Goal: Use online tool/utility: Utilize a website feature to perform a specific function

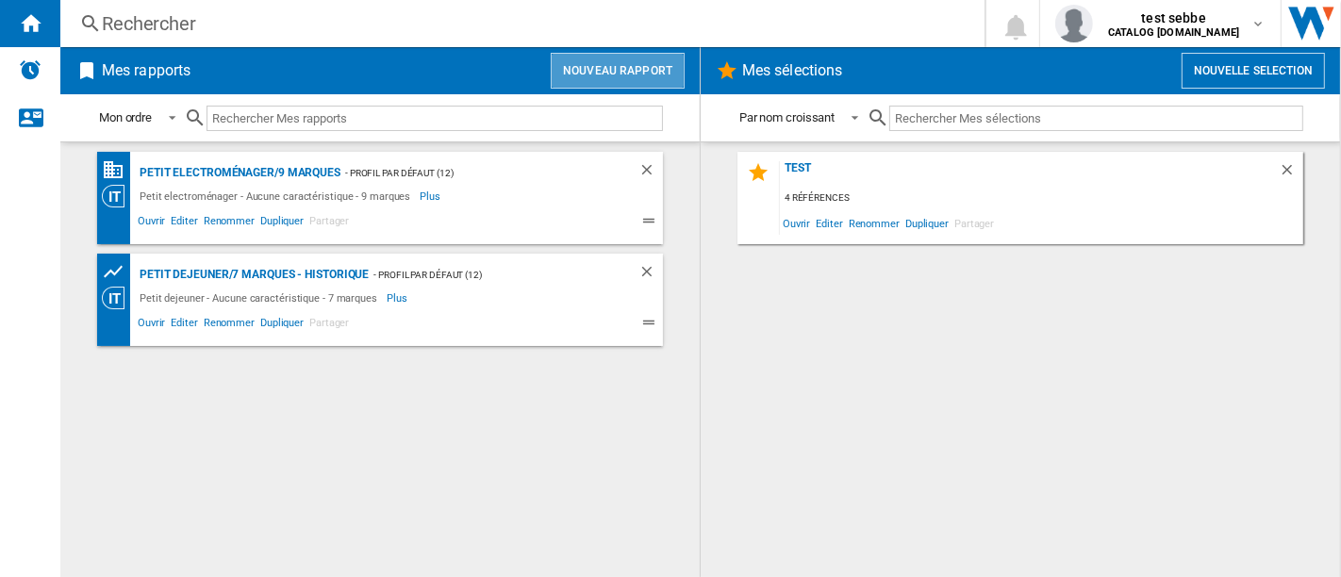
click at [641, 68] on button "Nouveau rapport" at bounding box center [618, 71] width 134 height 36
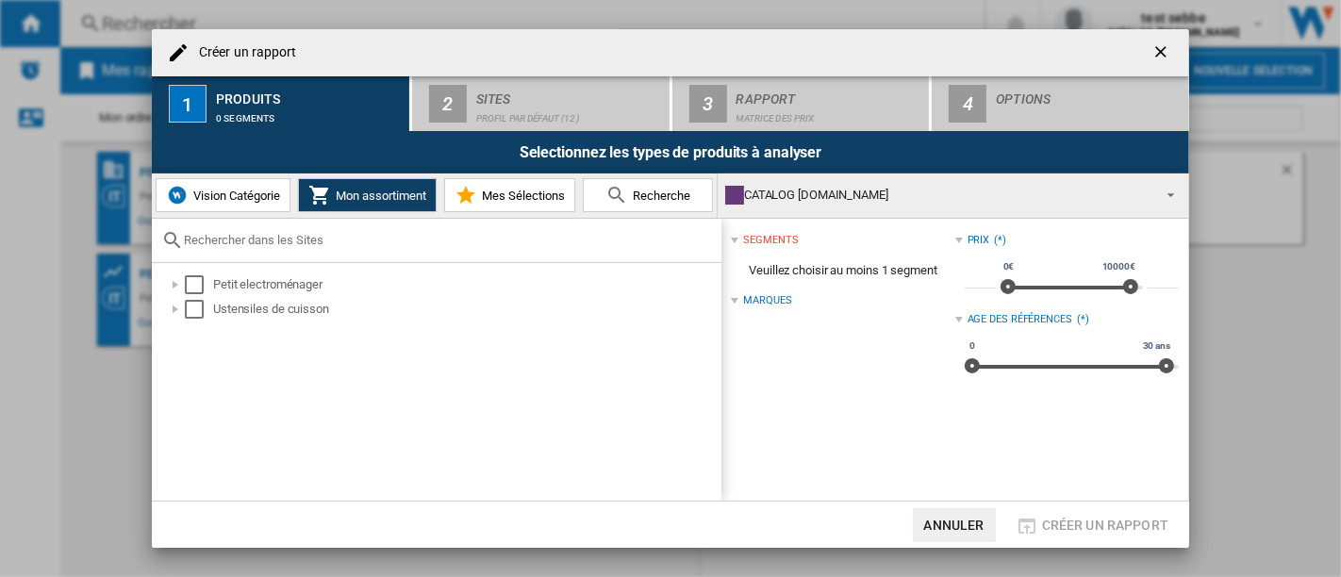
click at [240, 203] on button "Vision Catégorie" at bounding box center [223, 195] width 135 height 34
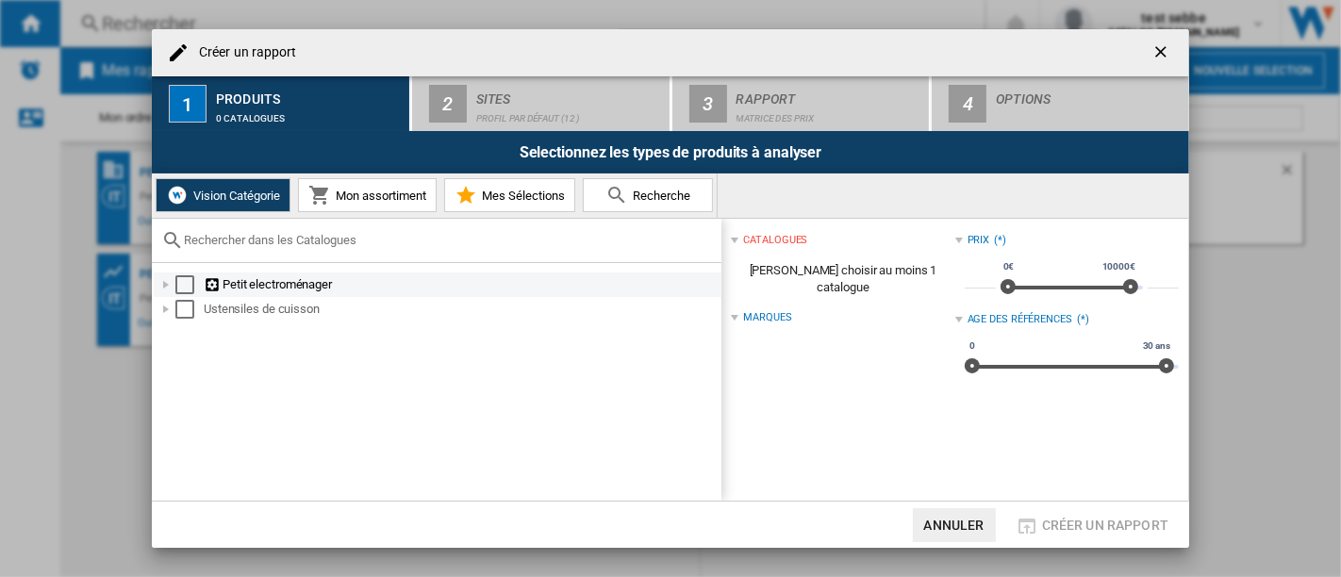
click at [167, 284] on div at bounding box center [166, 284] width 19 height 19
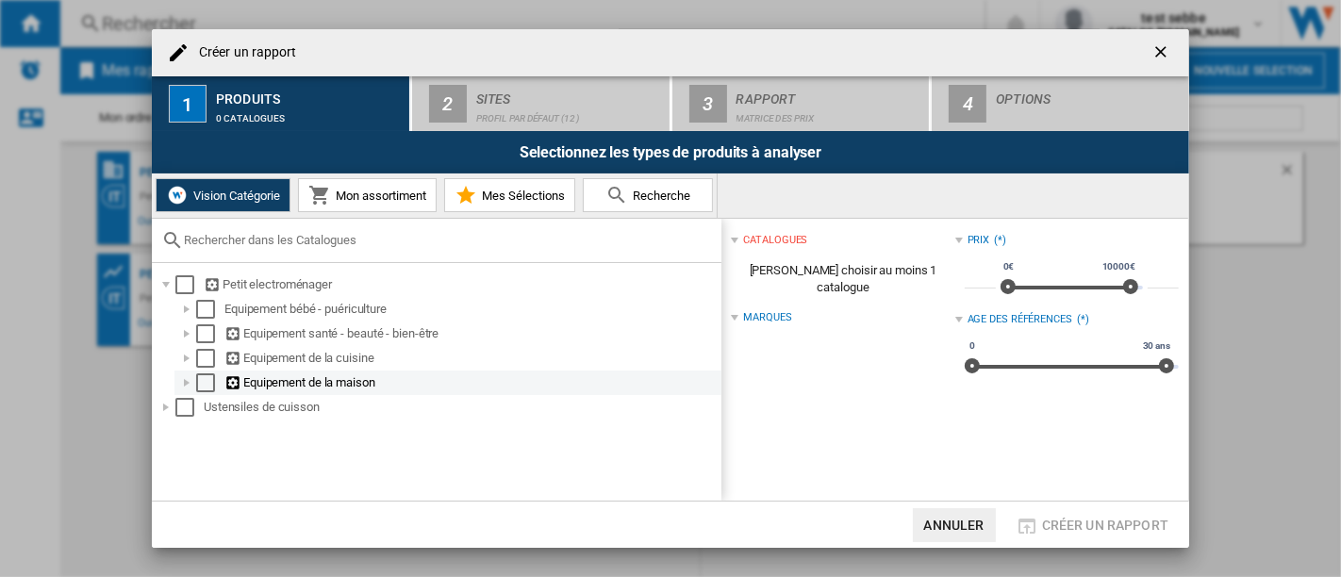
click at [189, 387] on div at bounding box center [186, 382] width 19 height 19
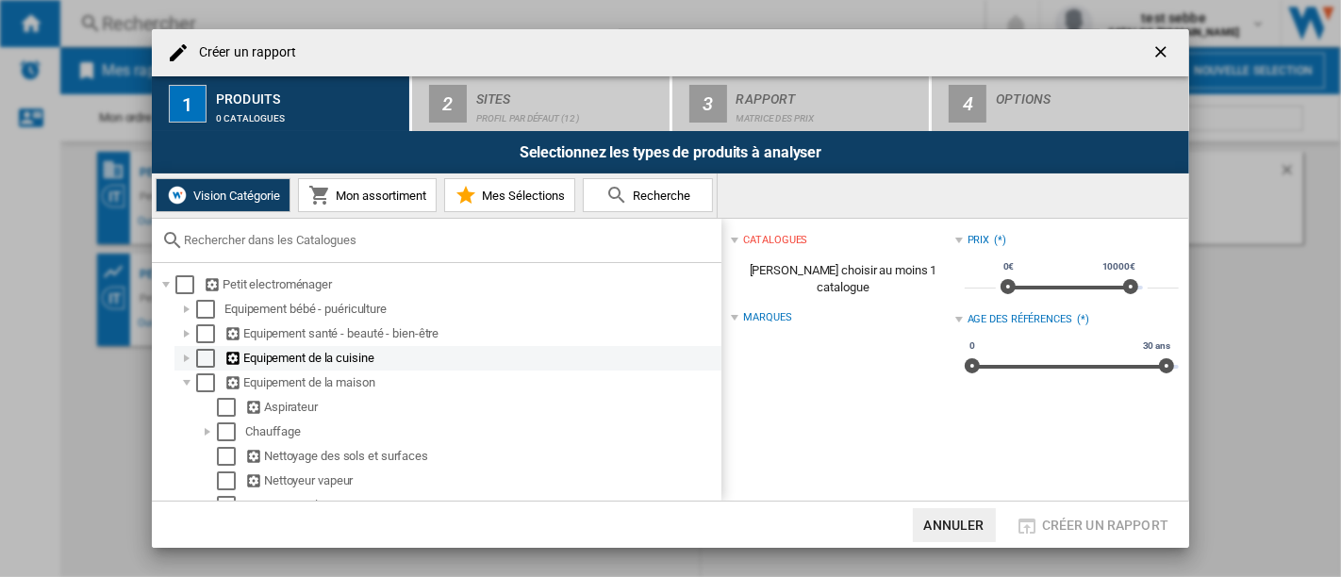
click at [189, 358] on div at bounding box center [186, 358] width 19 height 19
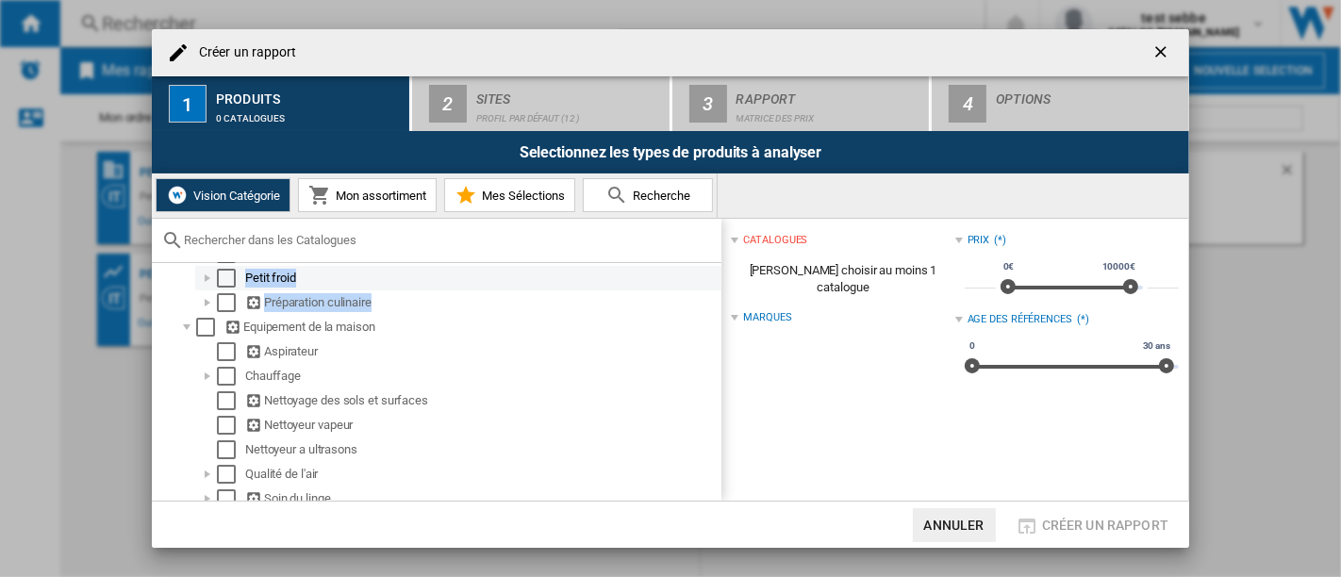
scroll to position [172, 0]
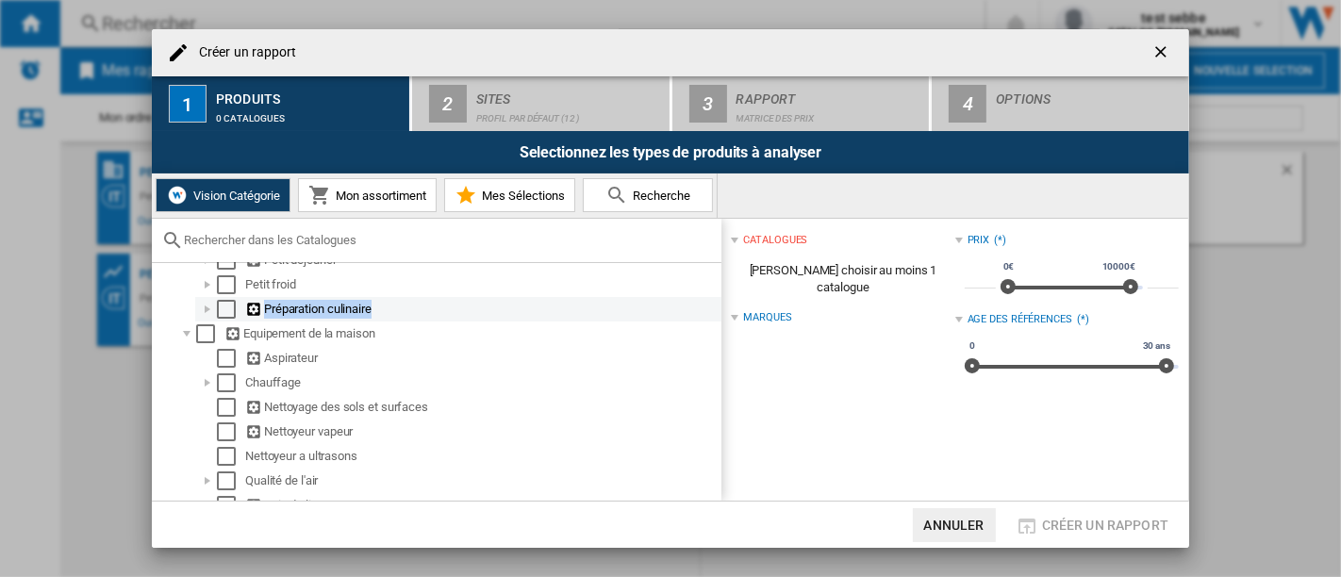
drag, startPoint x: 186, startPoint y: 296, endPoint x: 207, endPoint y: 311, distance: 26.4
click at [207, 311] on ol "Equipement bébé - puériculture Equipement santé - beauté - bien-être Equipement…" at bounding box center [438, 334] width 568 height 418
click at [207, 311] on div at bounding box center [207, 309] width 19 height 19
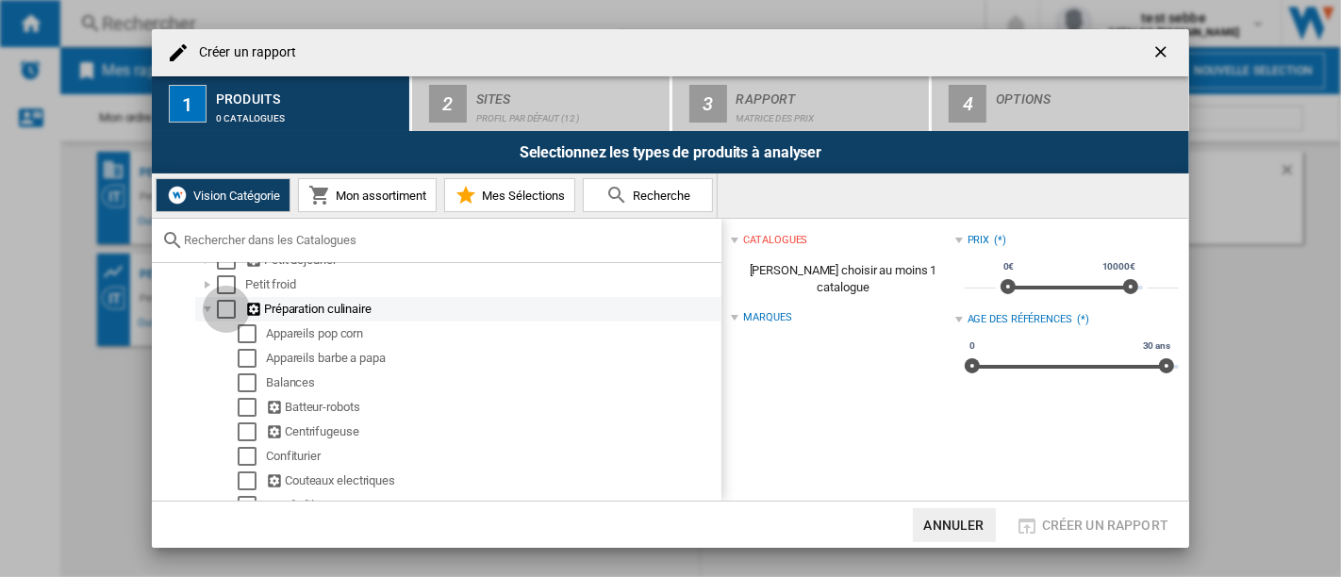
click at [226, 319] on div "Select" at bounding box center [226, 309] width 19 height 19
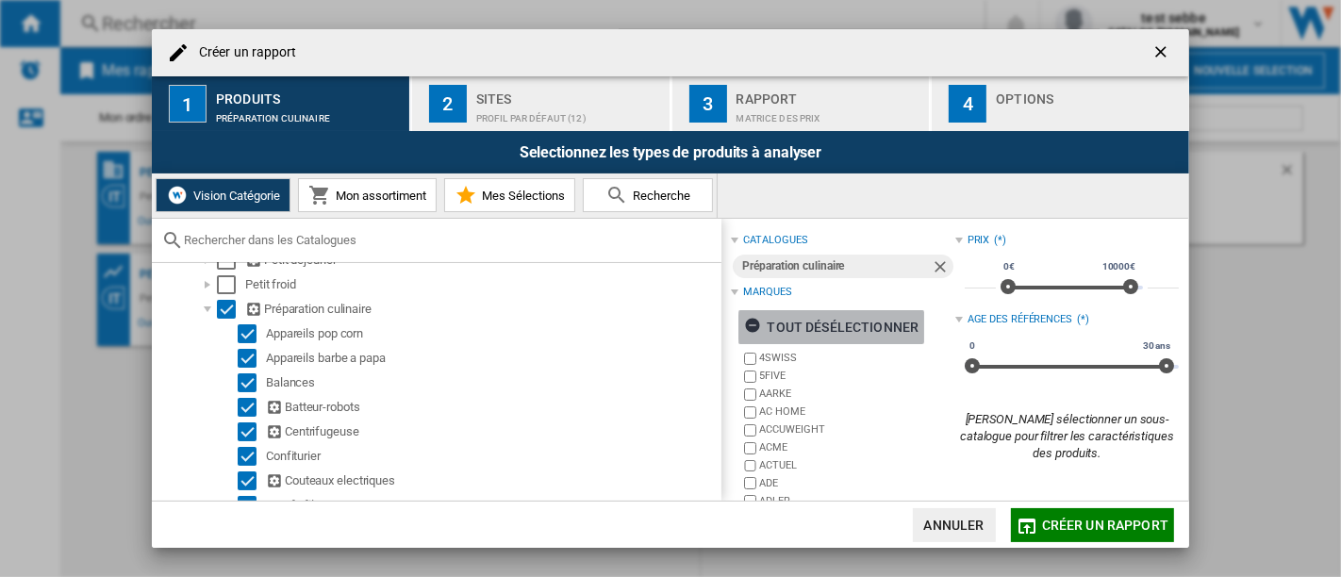
click at [875, 327] on div "tout désélectionner" at bounding box center [831, 327] width 174 height 34
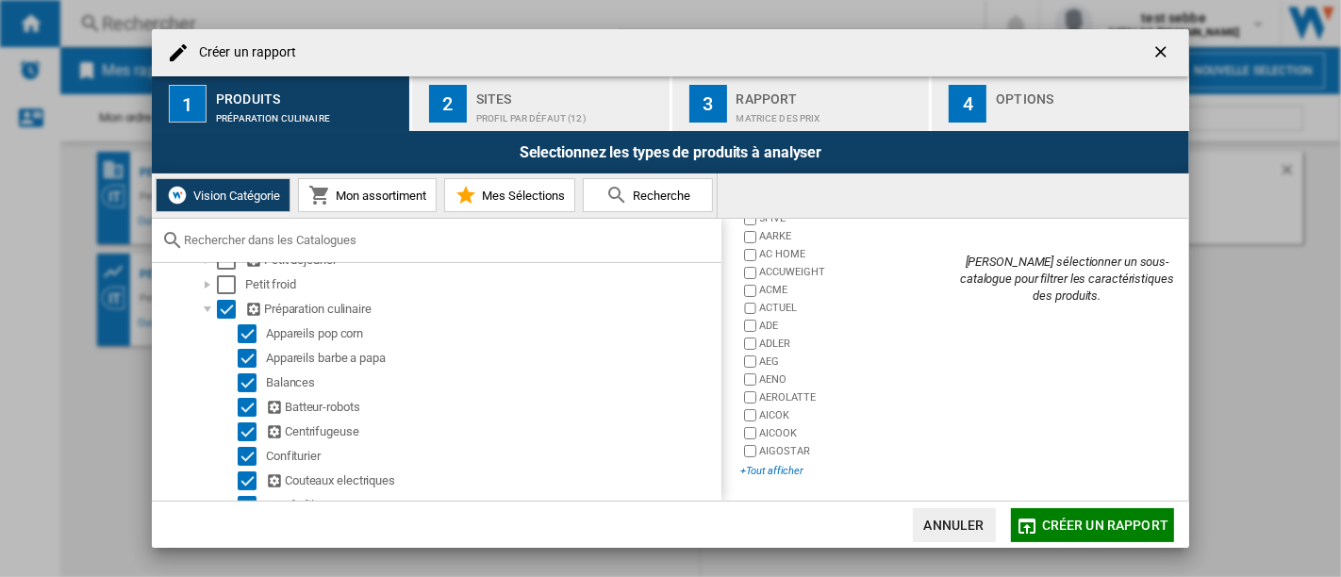
click at [804, 467] on div "+Tout afficher" at bounding box center [847, 471] width 214 height 14
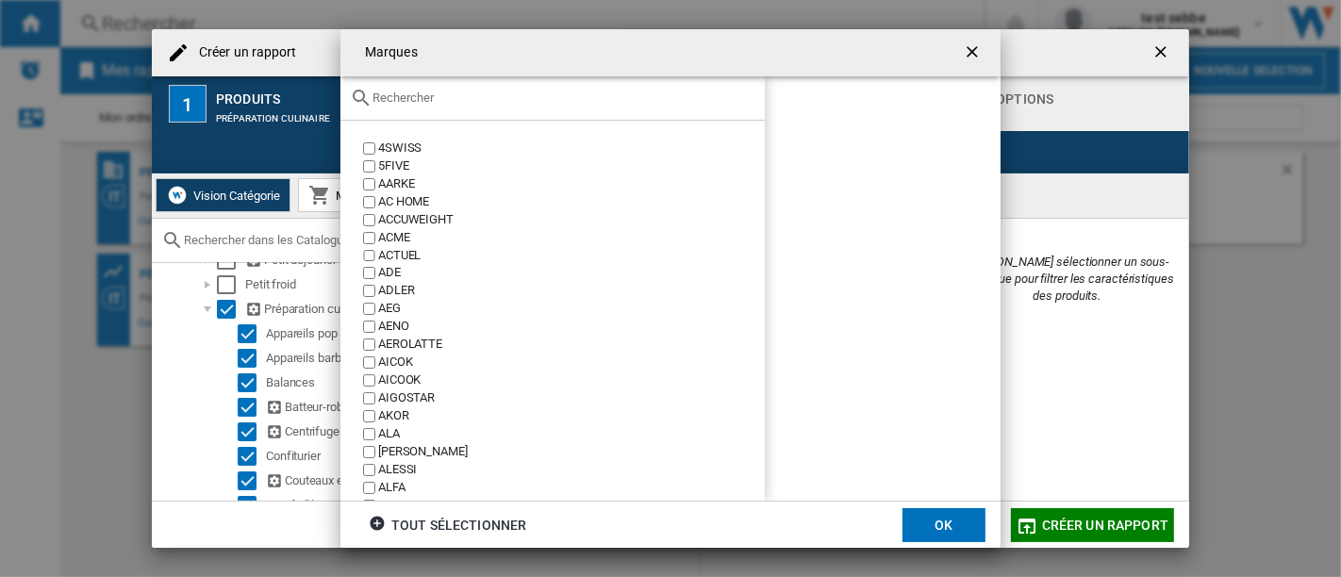
click at [496, 112] on div at bounding box center [552, 98] width 424 height 44
click at [417, 98] on input "text" at bounding box center [563, 98] width 383 height 14
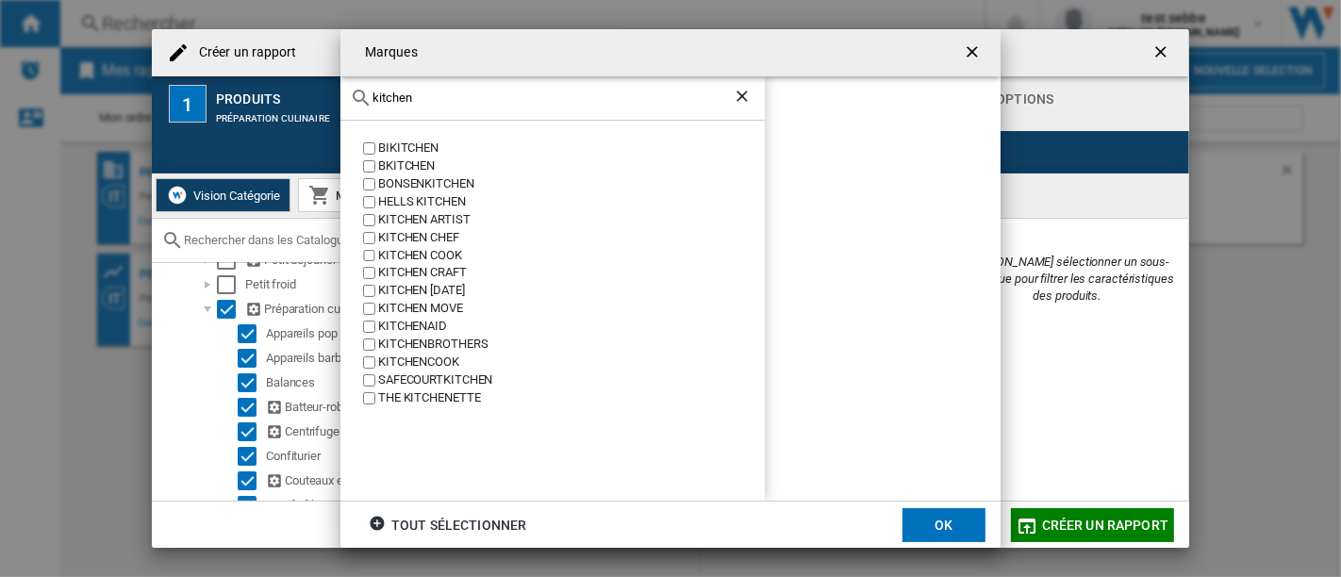
type input "kitchen"
click at [369, 333] on label "KITCHENAID" at bounding box center [561, 327] width 405 height 18
click at [921, 510] on button "OK" at bounding box center [943, 525] width 83 height 34
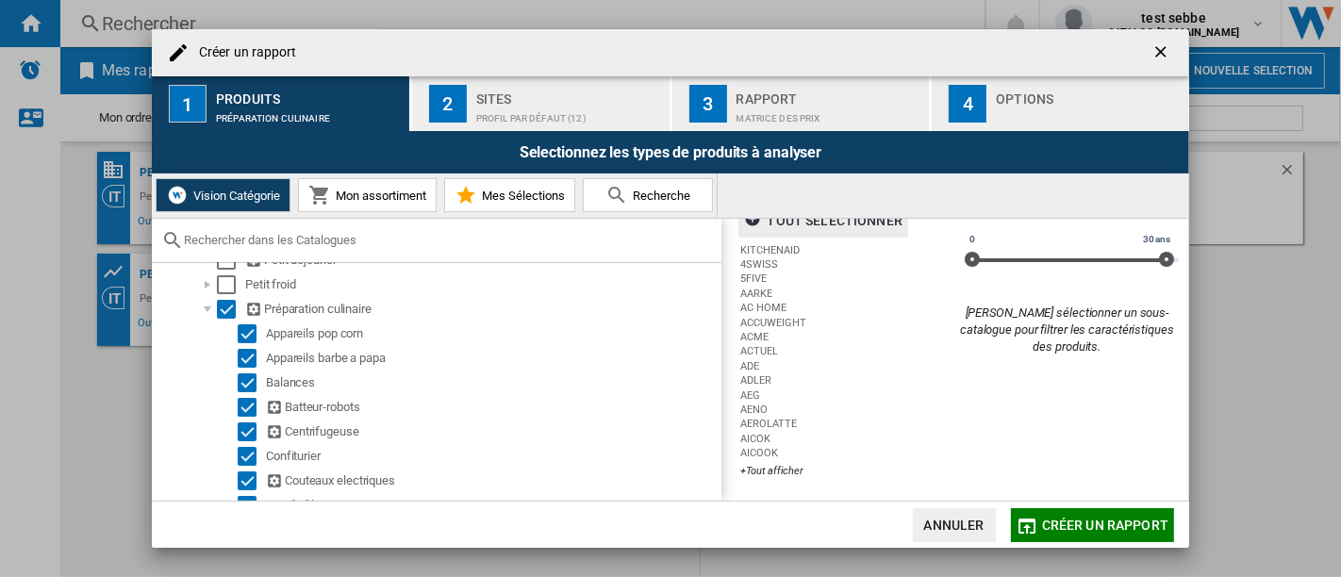
scroll to position [0, 0]
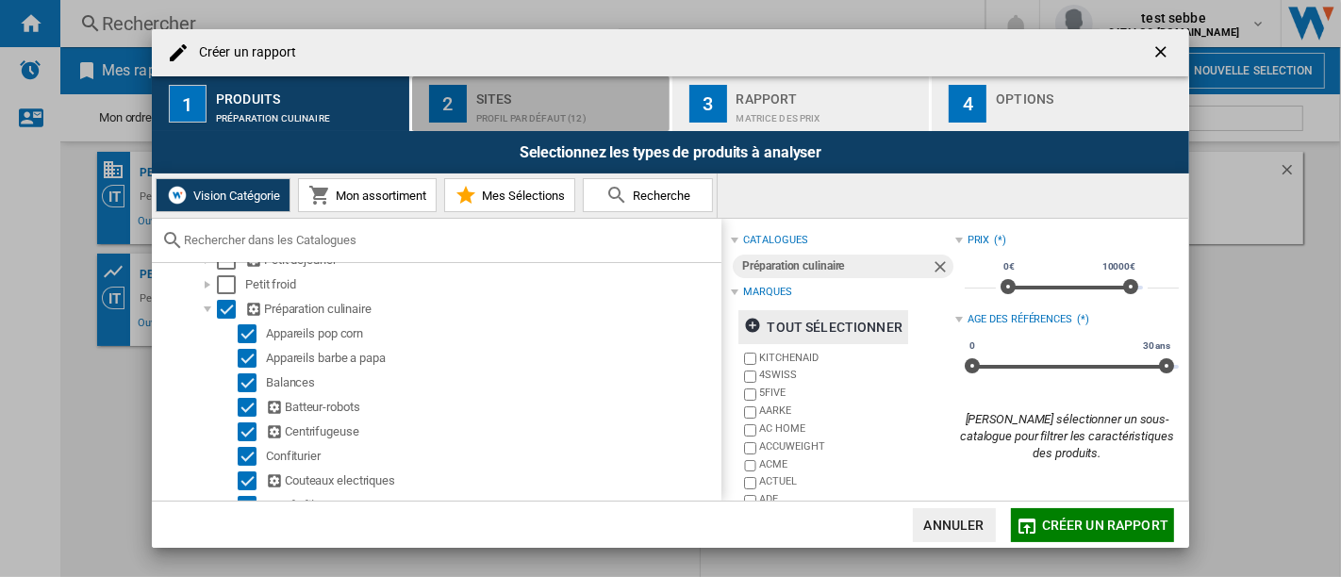
click at [560, 92] on div "Sites" at bounding box center [569, 94] width 186 height 20
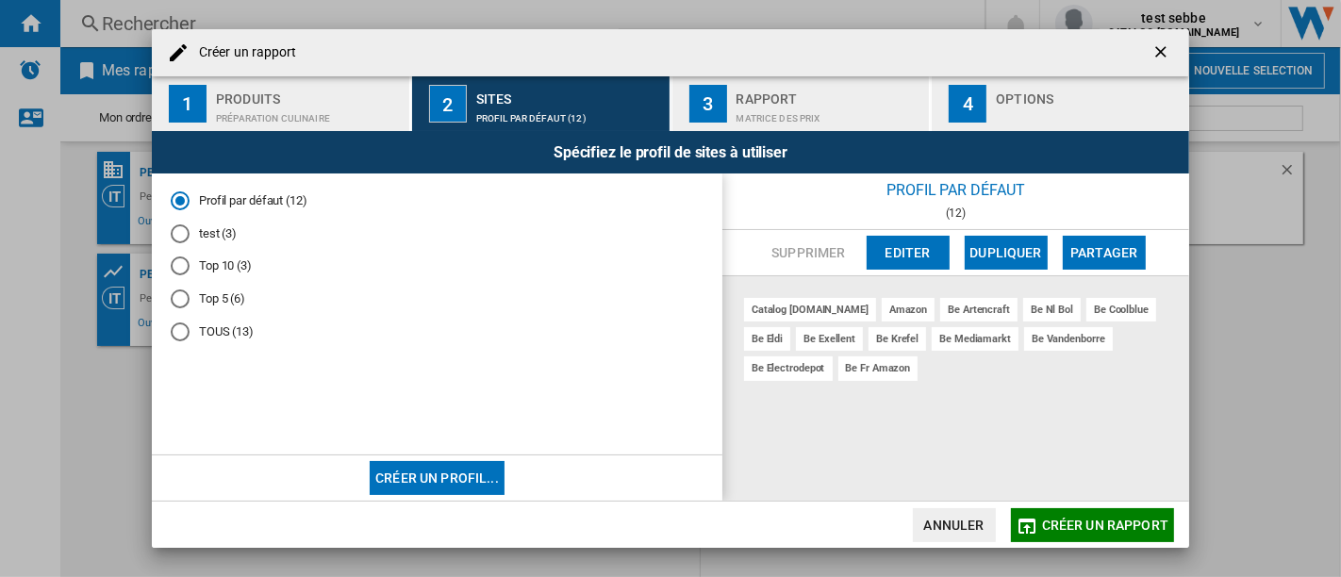
click at [1161, 48] on ng-md-icon "getI18NText('BUTTONS.CLOSE_DIALOG')" at bounding box center [1162, 53] width 23 height 23
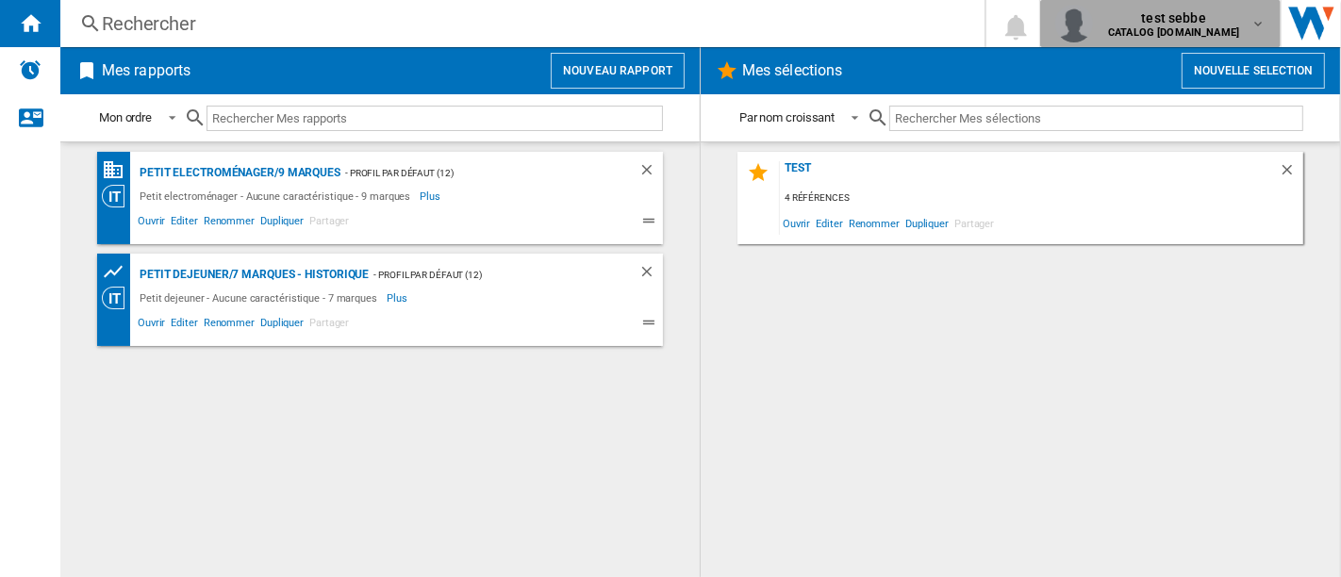
click at [1245, 26] on div "test sebbe CATALOG [DOMAIN_NAME]" at bounding box center [1175, 23] width 150 height 30
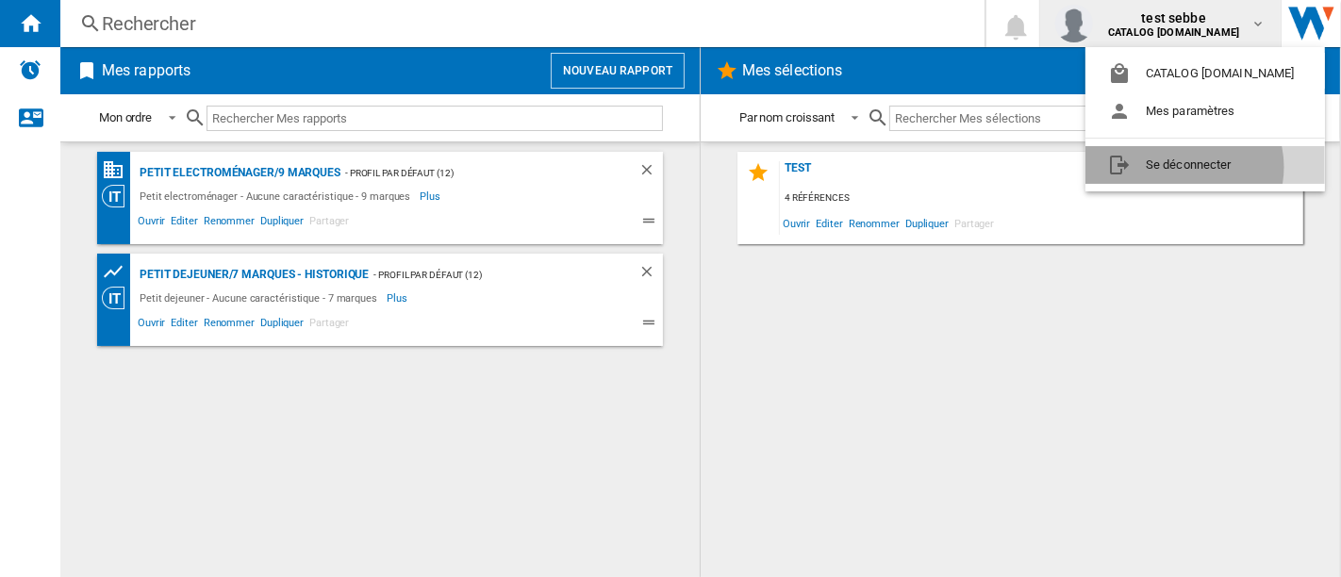
click at [1182, 167] on button "Se déconnecter" at bounding box center [1205, 165] width 240 height 38
